Goal: Navigation & Orientation: Find specific page/section

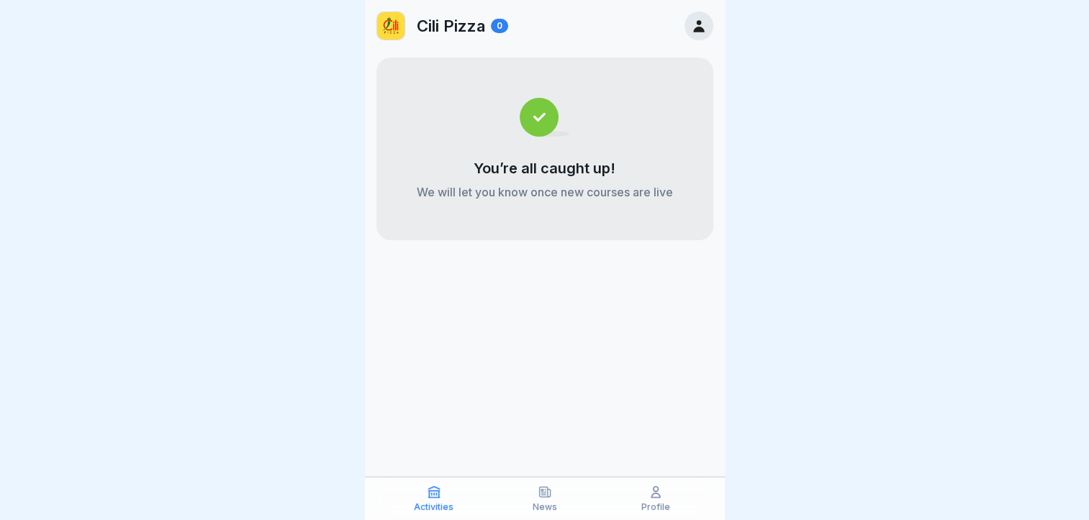
click at [490, 129] on div "You’re all caught up! We will let you know once new courses are live" at bounding box center [544, 149] width 337 height 183
click at [448, 12] on div "Cili Pizza 0" at bounding box center [442, 26] width 132 height 29
click at [654, 504] on div "Profile" at bounding box center [656, 498] width 104 height 27
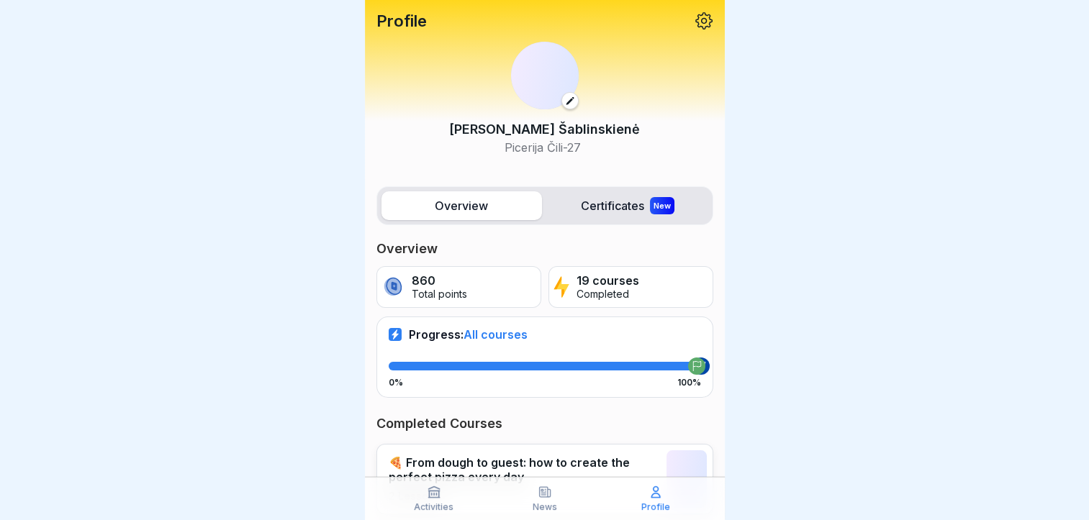
drag, startPoint x: 664, startPoint y: 503, endPoint x: 671, endPoint y: 315, distance: 188.0
click at [667, 502] on p "Profile" at bounding box center [655, 507] width 29 height 10
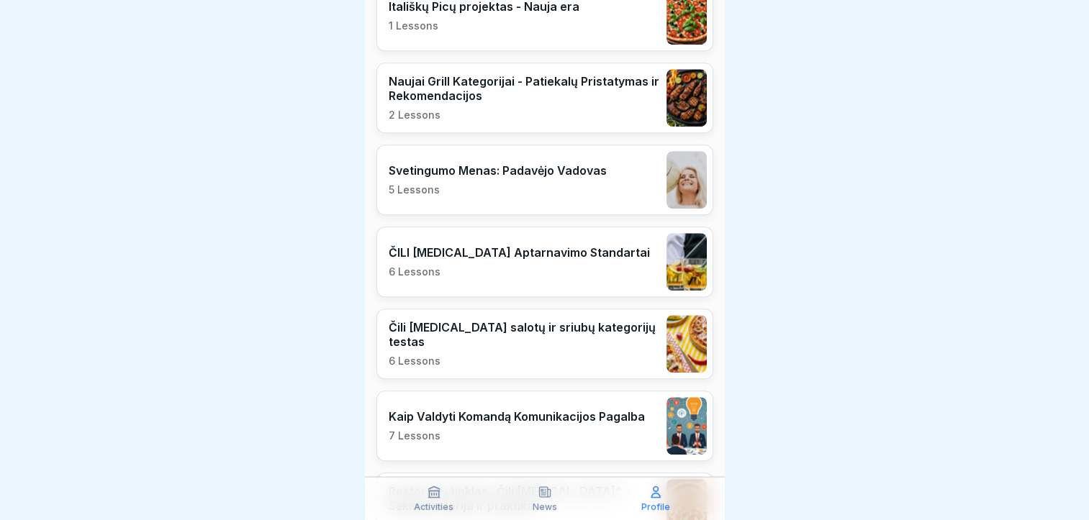
scroll to position [432, 0]
